Goal: Task Accomplishment & Management: Manage account settings

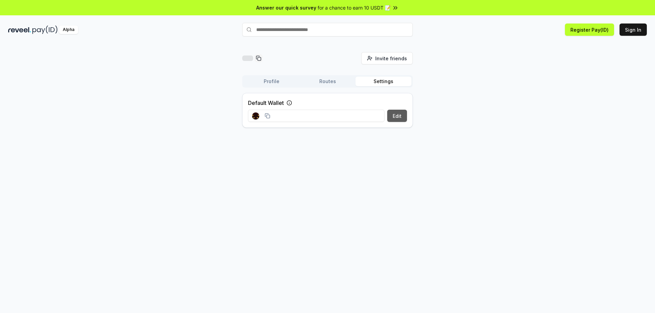
click at [394, 120] on button "Edit" at bounding box center [397, 116] width 20 height 12
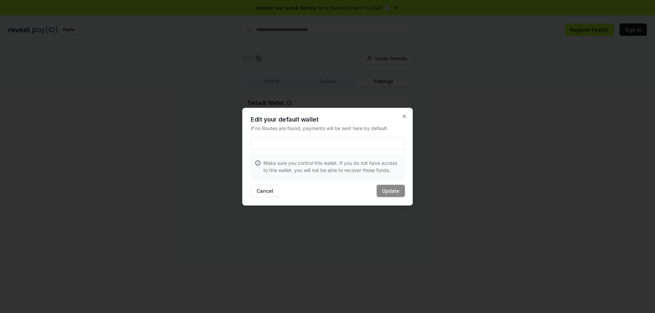
click at [284, 139] on input at bounding box center [328, 143] width 154 height 12
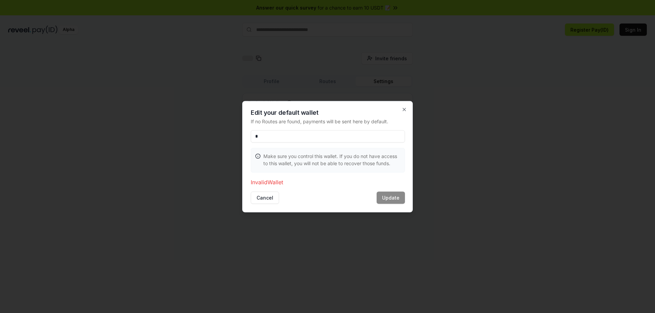
type input "**"
click at [291, 142] on input "**" at bounding box center [328, 136] width 154 height 12
click at [403, 109] on icon "button" at bounding box center [403, 109] width 5 height 5
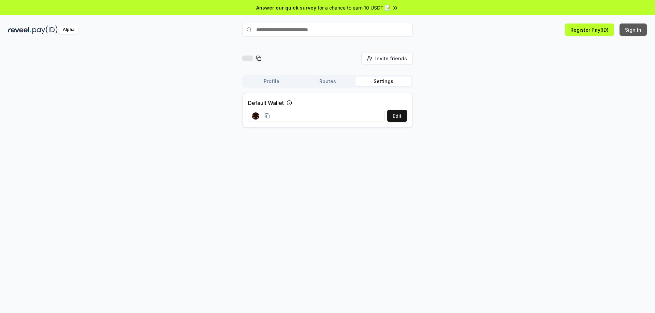
click at [634, 30] on button "Sign In" at bounding box center [632, 30] width 27 height 12
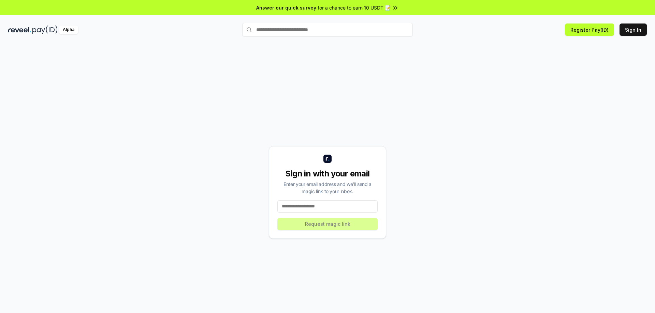
click at [311, 206] on input at bounding box center [327, 206] width 100 height 12
type input "**********"
click at [331, 226] on button "Request magic link" at bounding box center [327, 224] width 100 height 12
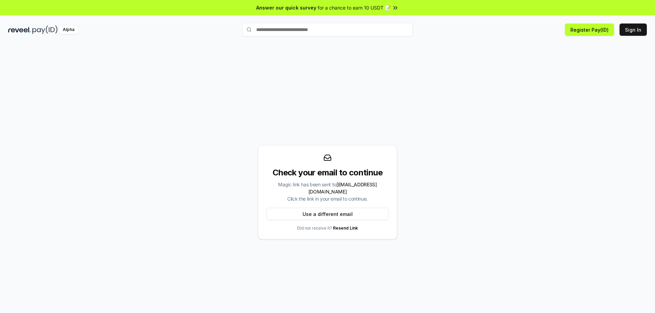
click at [403, 125] on div "Check your email to continue Magic link has been sent to andre1.shop1ng@gmail.c…" at bounding box center [327, 192] width 638 height 281
click at [298, 29] on input "text" at bounding box center [327, 30] width 170 height 14
click at [35, 29] on img at bounding box center [44, 30] width 25 height 9
click at [584, 28] on button "Register Pay(ID)" at bounding box center [589, 30] width 49 height 12
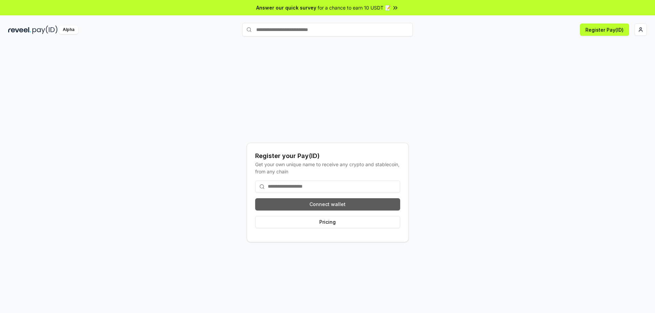
click at [326, 206] on button "Connect wallet" at bounding box center [327, 204] width 145 height 12
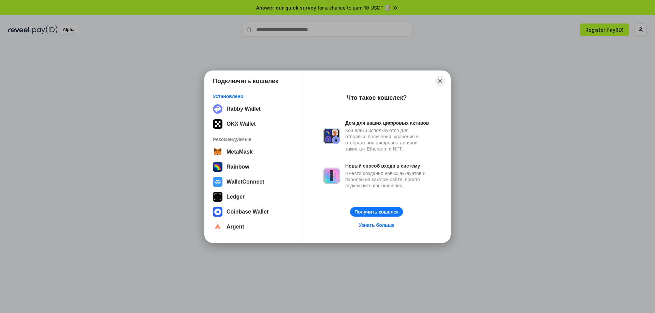
click at [439, 83] on button "Close" at bounding box center [440, 81] width 11 height 11
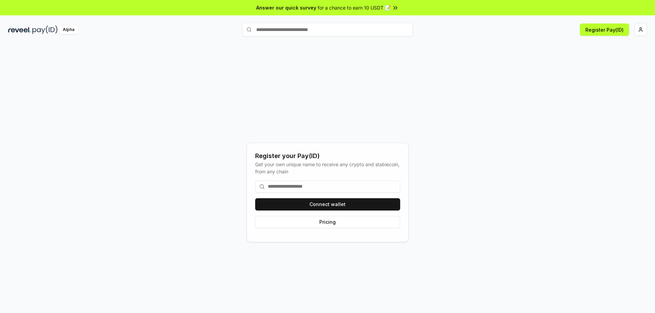
click at [299, 154] on div "Register your Pay(ID)" at bounding box center [327, 156] width 145 height 10
click at [309, 186] on input at bounding box center [327, 187] width 145 height 12
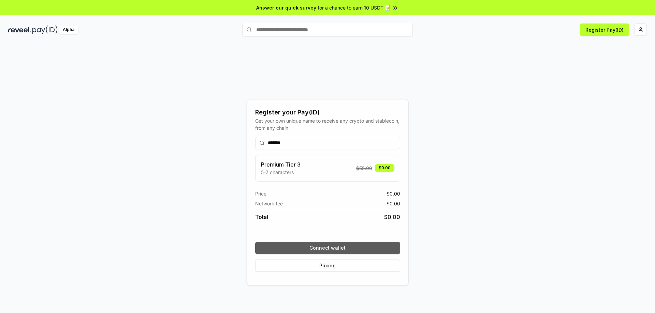
type input "*******"
click at [329, 248] on button "Connect wallet" at bounding box center [327, 248] width 145 height 12
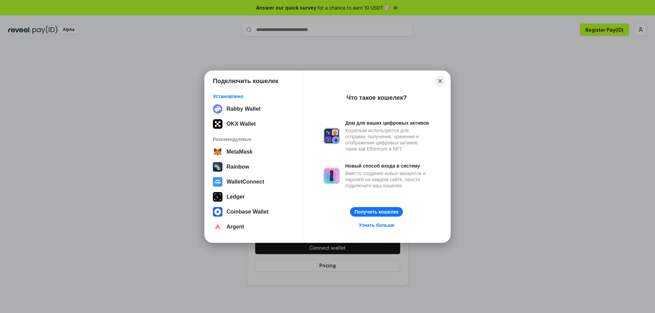
click at [440, 81] on button "Close" at bounding box center [440, 81] width 11 height 11
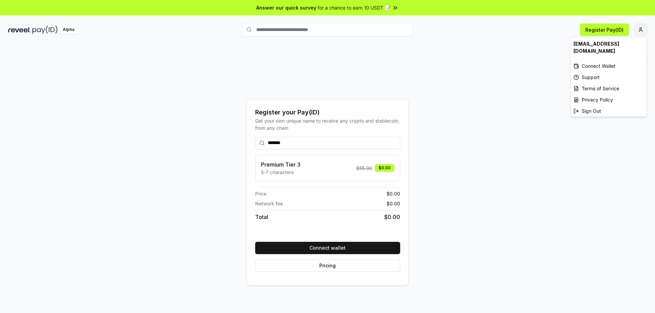
click at [638, 30] on html "Answer our quick survey for a chance to earn 10 USDT 📝 Alpha Register Pay(ID) R…" at bounding box center [327, 156] width 655 height 313
click at [604, 60] on div "Connect Wallet" at bounding box center [608, 65] width 76 height 11
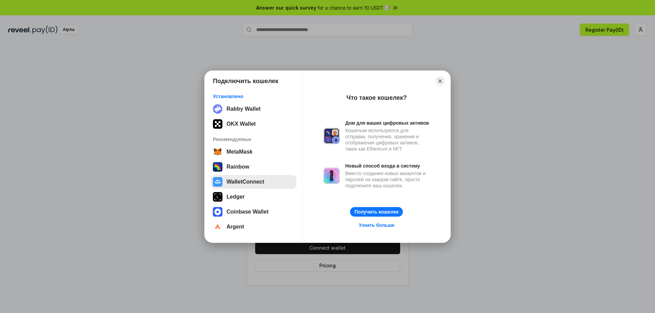
click at [230, 182] on button "WalletConnect" at bounding box center [254, 182] width 86 height 14
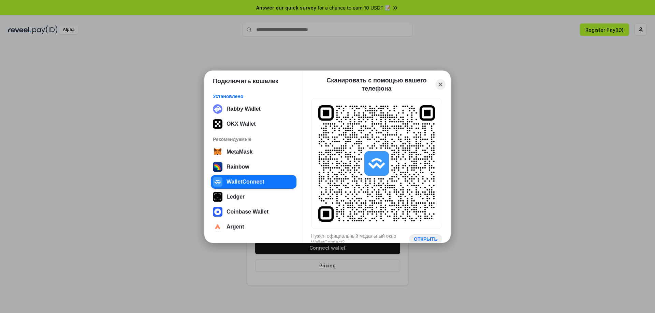
click at [440, 84] on button "Close" at bounding box center [440, 84] width 10 height 11
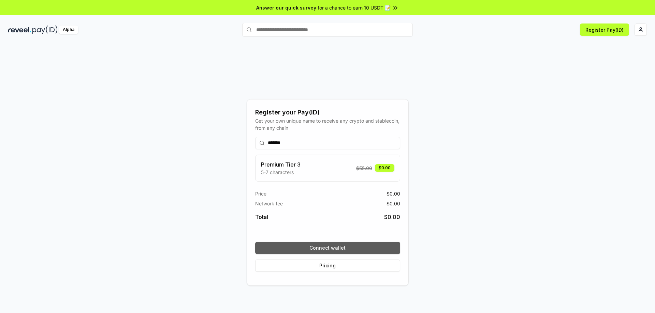
click at [315, 251] on button "Connect wallet" at bounding box center [327, 248] width 145 height 12
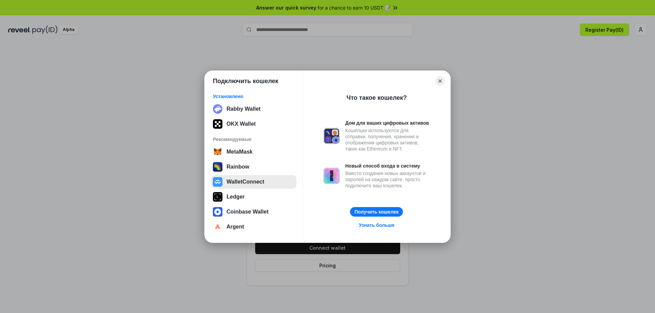
click at [243, 180] on button "WalletConnect" at bounding box center [254, 182] width 86 height 14
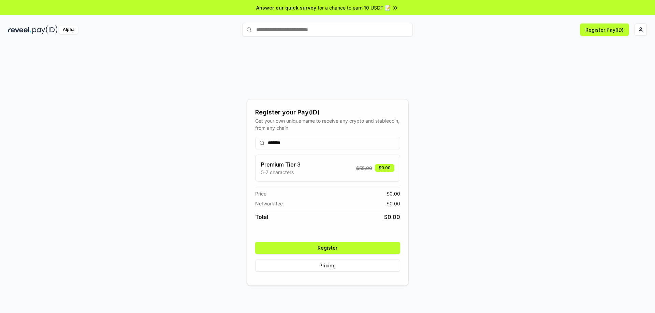
click at [332, 244] on button "Register" at bounding box center [327, 248] width 145 height 12
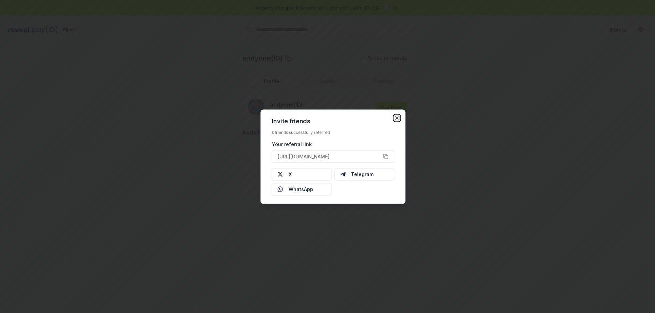
click at [396, 117] on icon "button" at bounding box center [396, 117] width 5 height 5
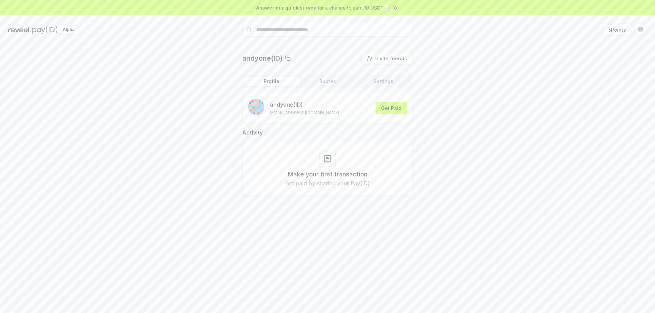
click at [302, 31] on input "text" at bounding box center [327, 30] width 170 height 14
click at [279, 32] on input "text" at bounding box center [327, 30] width 170 height 14
click at [25, 27] on img at bounding box center [19, 30] width 23 height 9
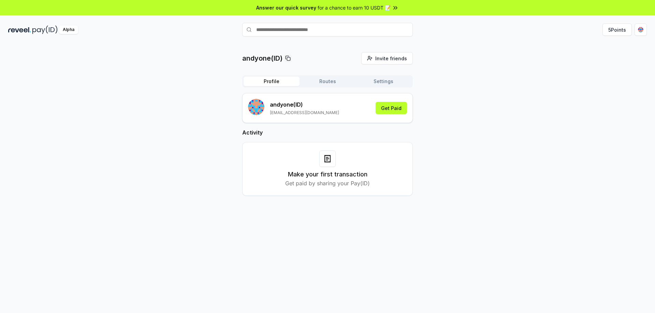
click at [259, 107] on rect "submit" at bounding box center [259, 107] width 1 height 1
click at [300, 112] on p "[EMAIL_ADDRESS][DOMAIN_NAME]" at bounding box center [304, 112] width 69 height 5
click at [321, 113] on p "[EMAIL_ADDRESS][DOMAIN_NAME]" at bounding box center [304, 112] width 69 height 5
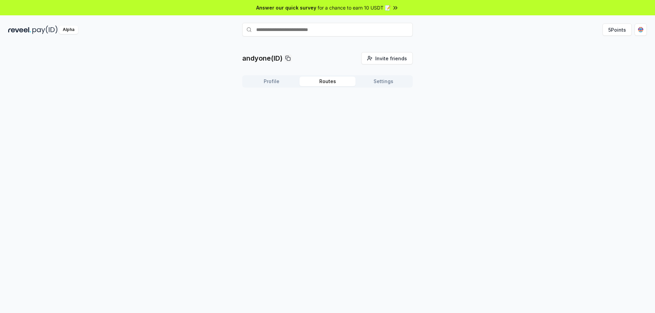
click at [327, 80] on button "Routes" at bounding box center [327, 82] width 56 height 10
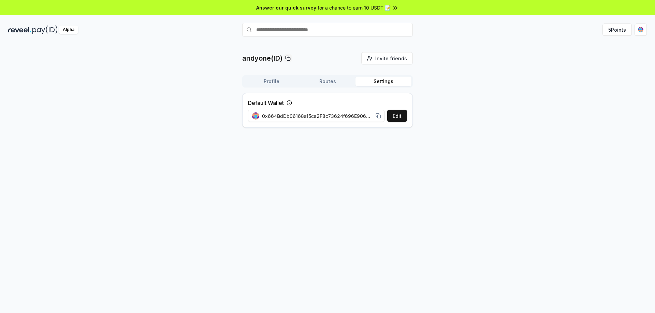
click at [383, 81] on button "Settings" at bounding box center [383, 82] width 56 height 10
click at [377, 116] on rect at bounding box center [378, 116] width 3 height 3
click at [271, 30] on input "text" at bounding box center [327, 30] width 170 height 14
click at [621, 30] on button "5 Points" at bounding box center [616, 30] width 29 height 12
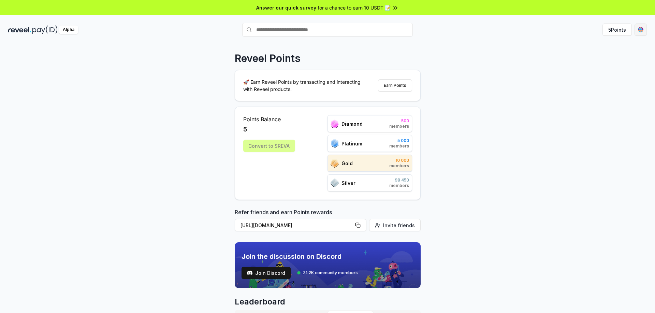
click at [637, 31] on html "Answer our quick survey for a chance to earn 10 USDT 📝 Alpha 5 Points Reveel Po…" at bounding box center [327, 156] width 655 height 313
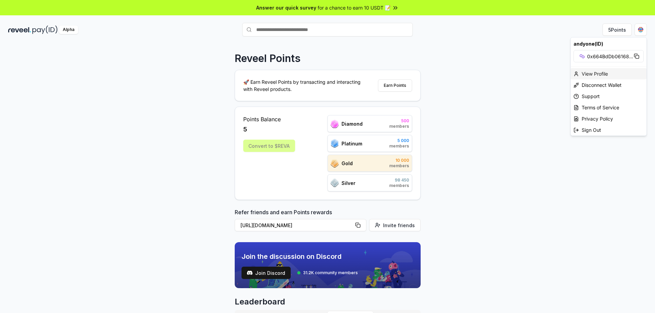
click at [586, 73] on div "View Profile" at bounding box center [608, 73] width 76 height 11
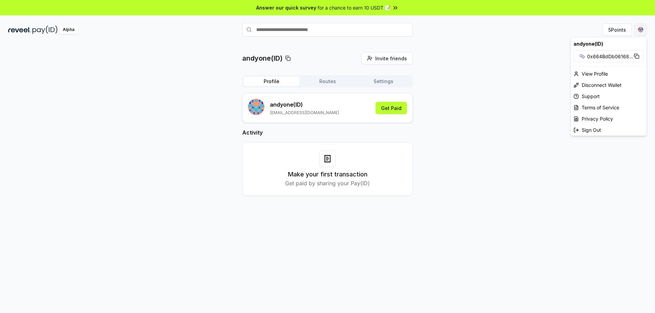
click at [641, 26] on html "Answer our quick survey for a chance to earn 10 USDT 📝 Alpha 5 Points andyone(I…" at bounding box center [327, 156] width 655 height 313
